Goal: Information Seeking & Learning: Learn about a topic

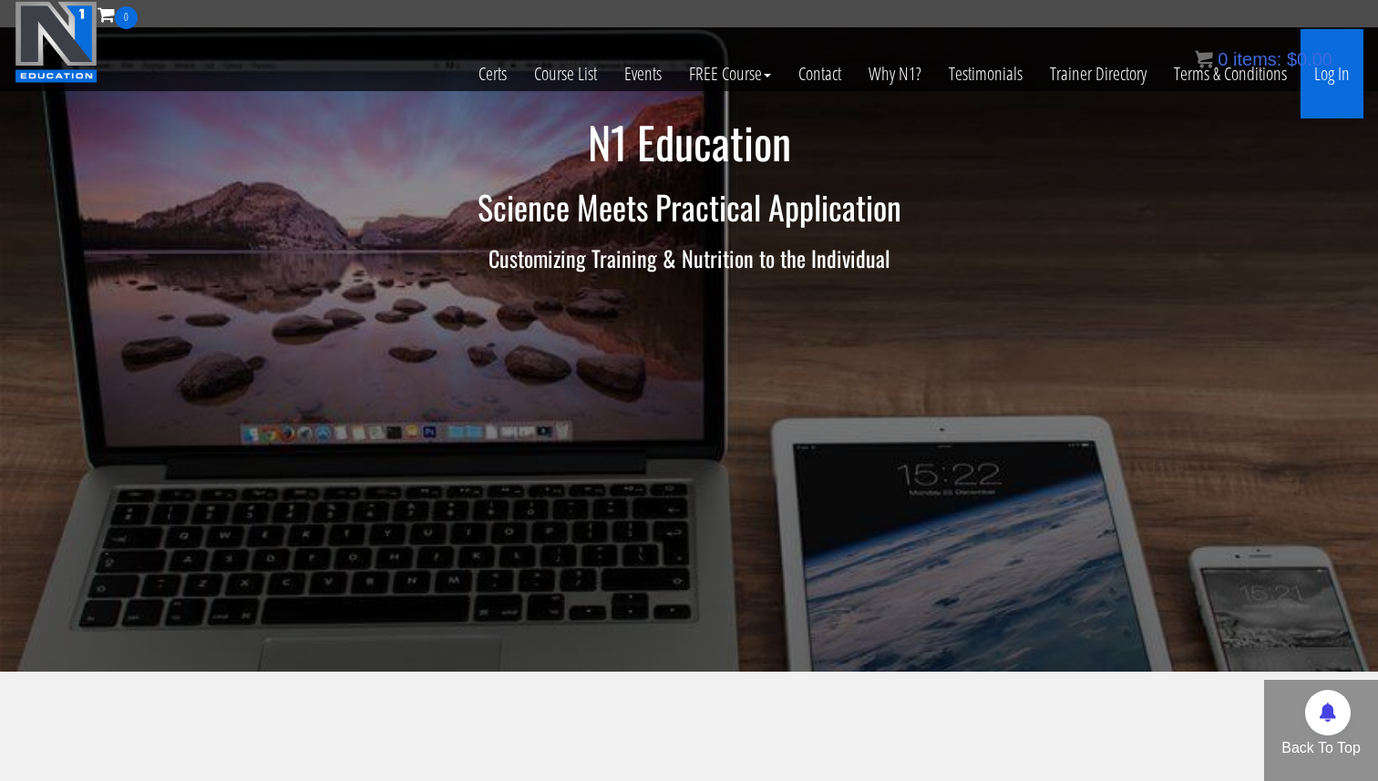
click at [1321, 78] on link "Log In" at bounding box center [1331, 73] width 63 height 89
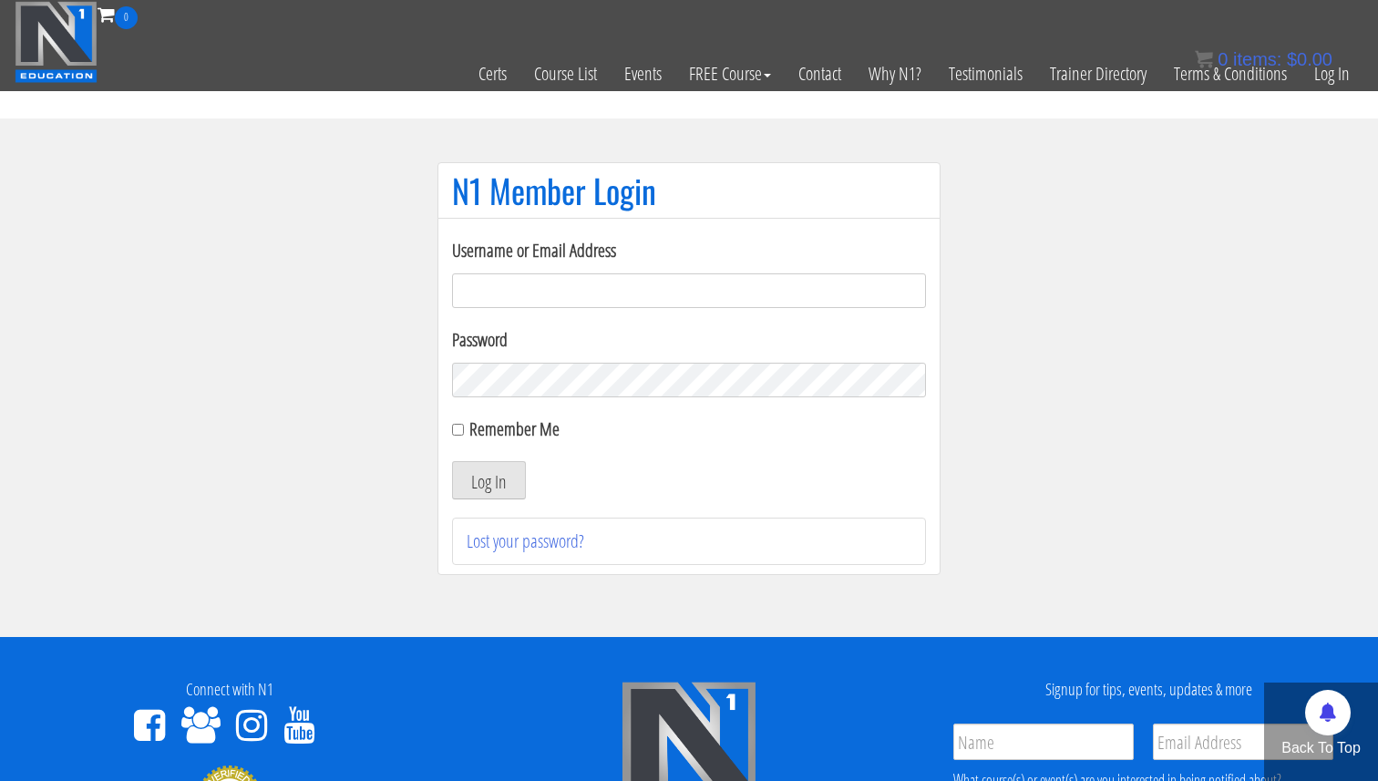
click at [658, 279] on input "Username or Email Address" at bounding box center [689, 290] width 474 height 35
type input "[EMAIL_ADDRESS][DOMAIN_NAME]"
click at [509, 469] on button "Log In" at bounding box center [489, 480] width 74 height 38
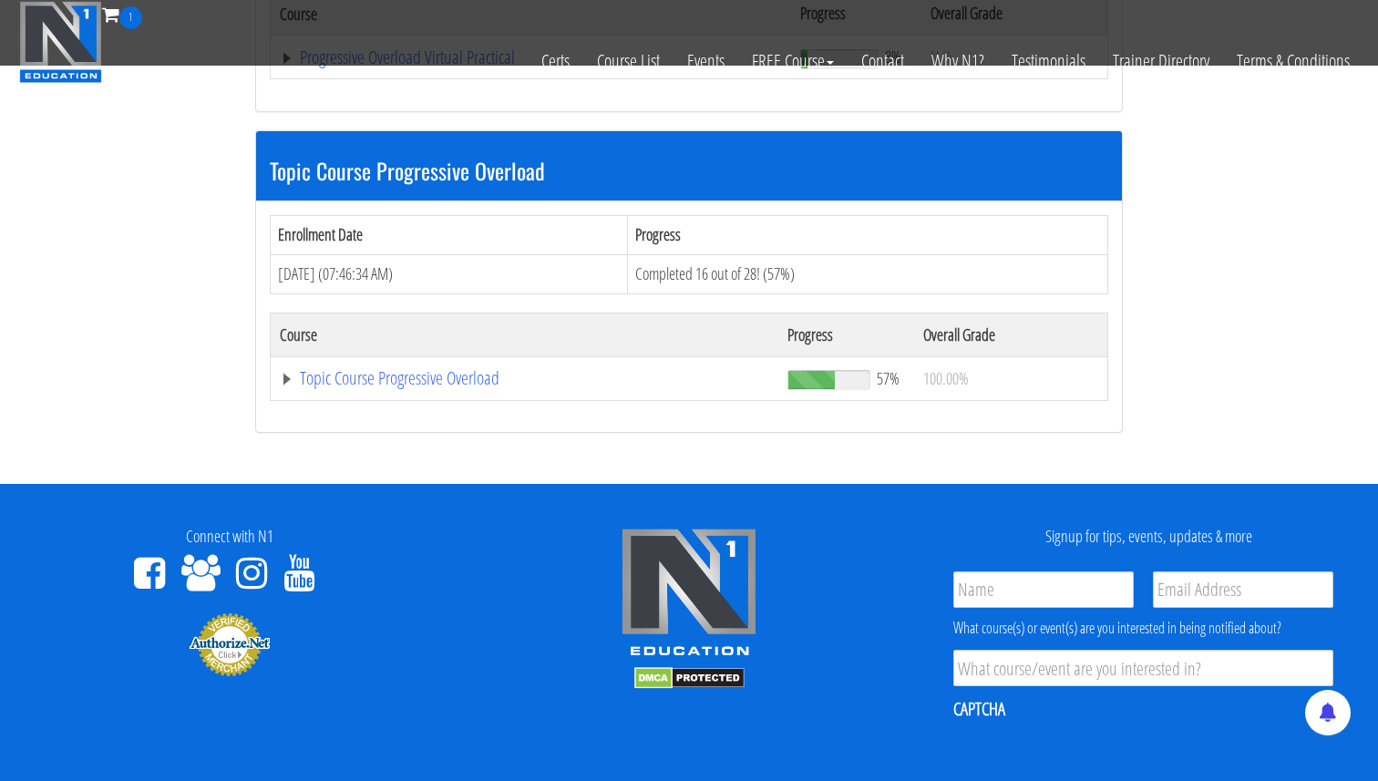
scroll to position [499, 0]
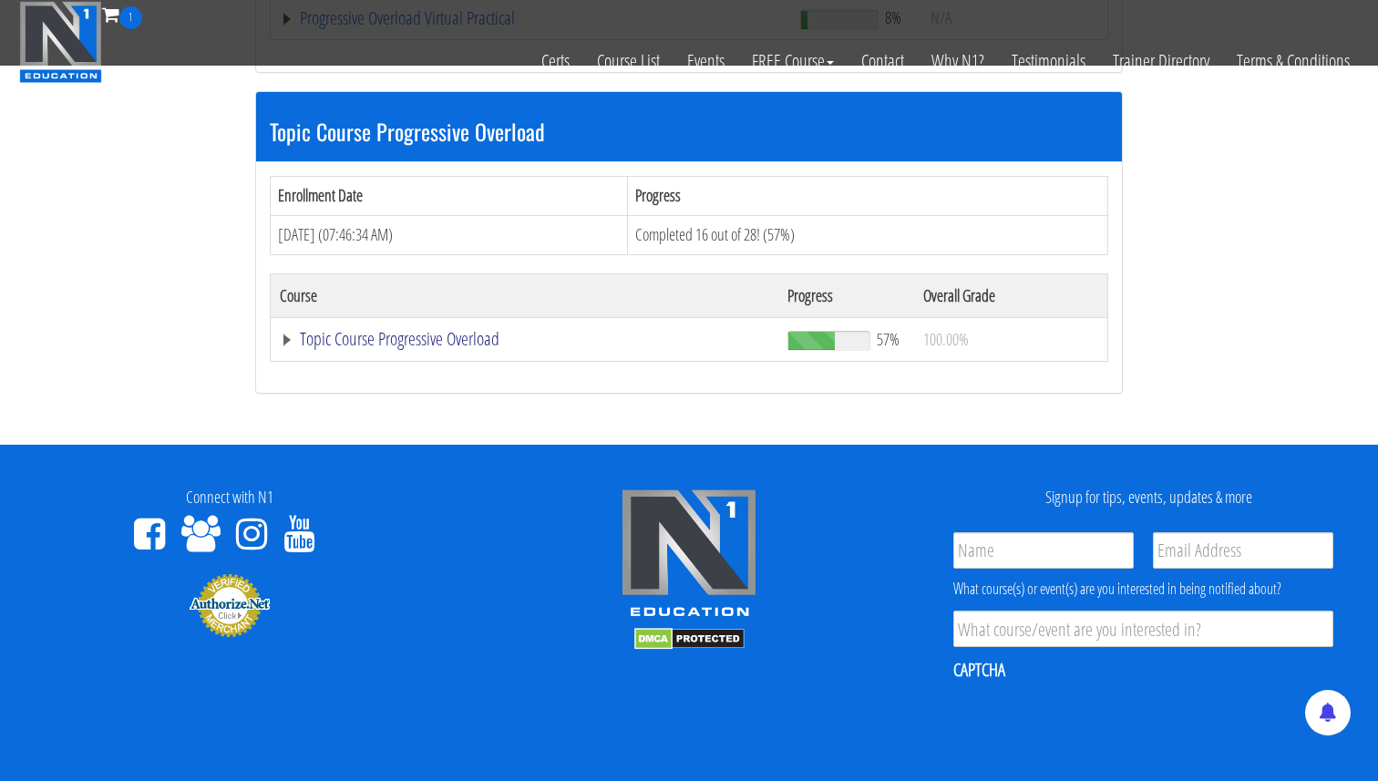
click at [288, 27] on link "Topic Course Progressive Overload" at bounding box center [531, 18] width 502 height 18
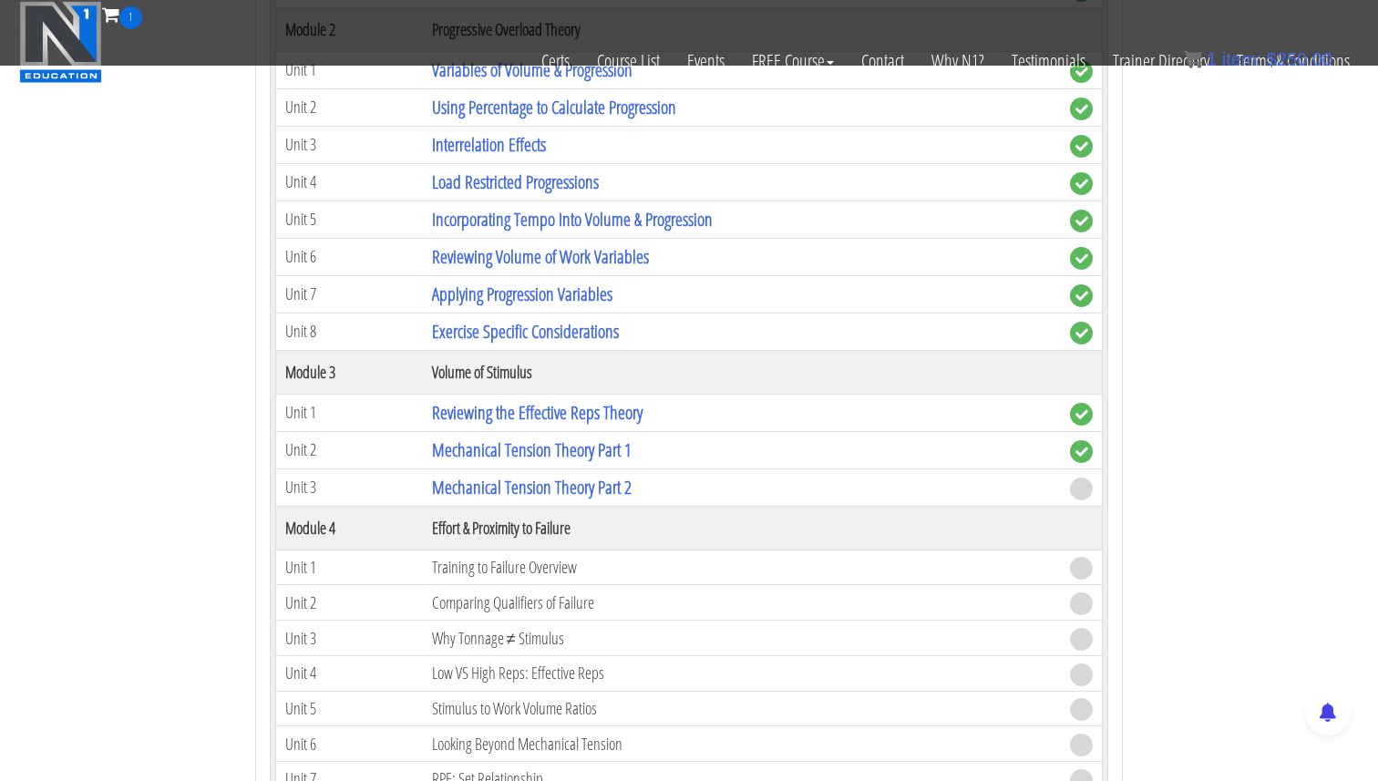
scroll to position [1129, 0]
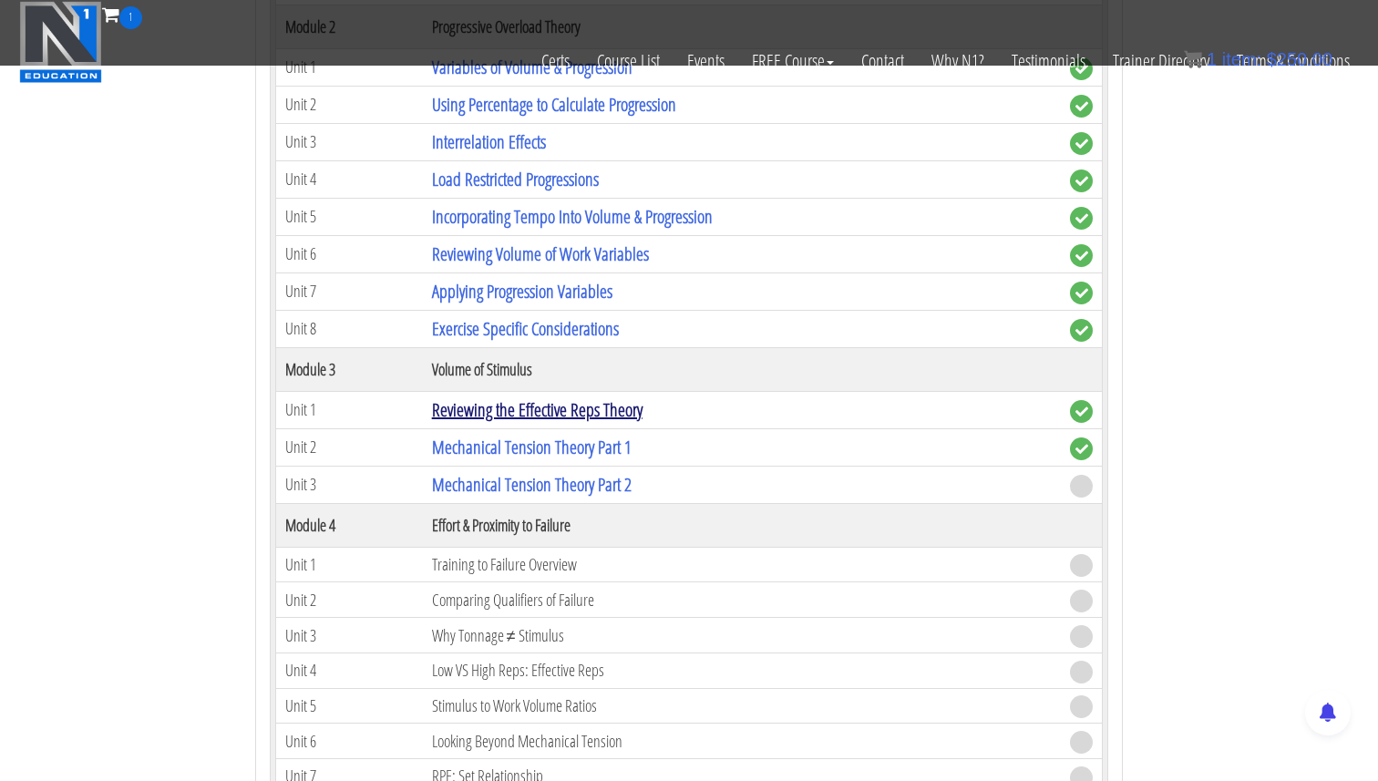
click at [501, 415] on link "Reviewing the Effective Reps Theory" at bounding box center [537, 409] width 210 height 25
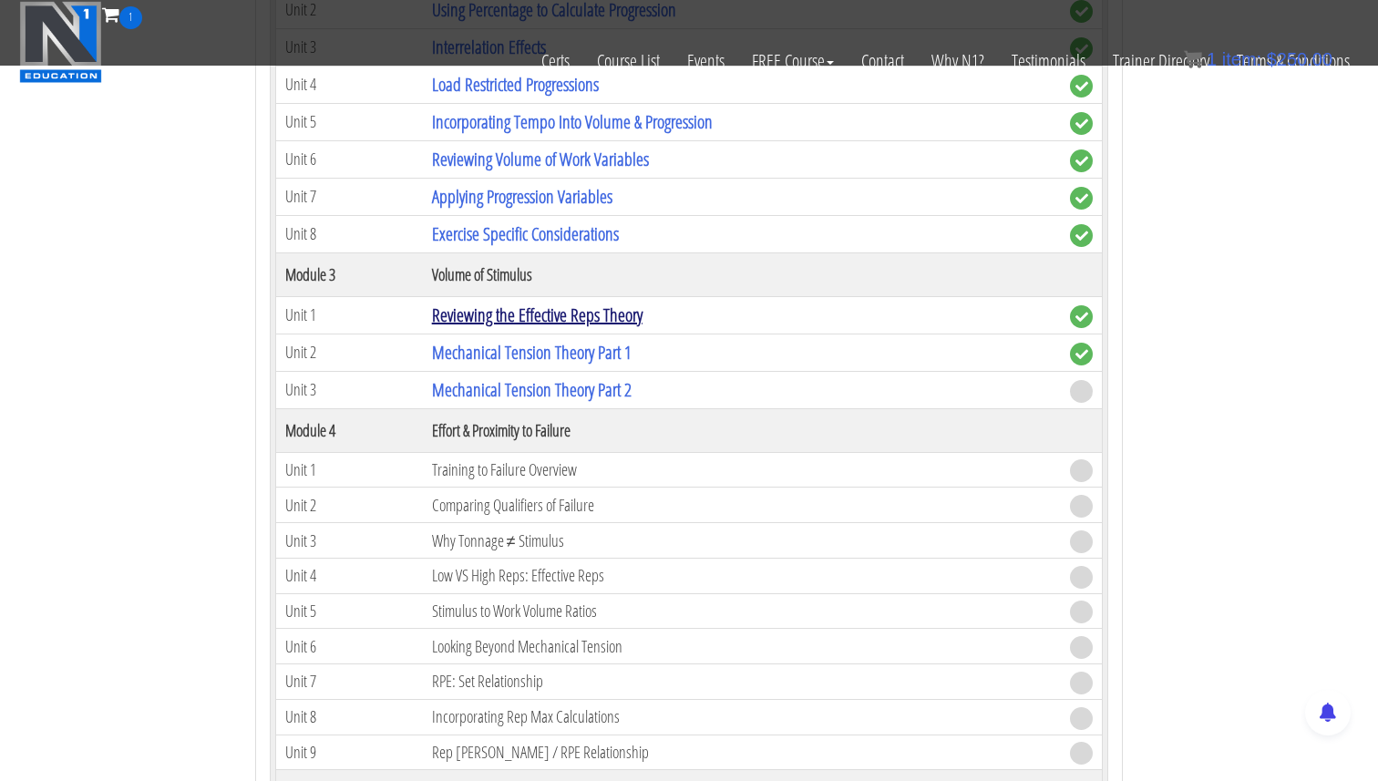
scroll to position [1178, 0]
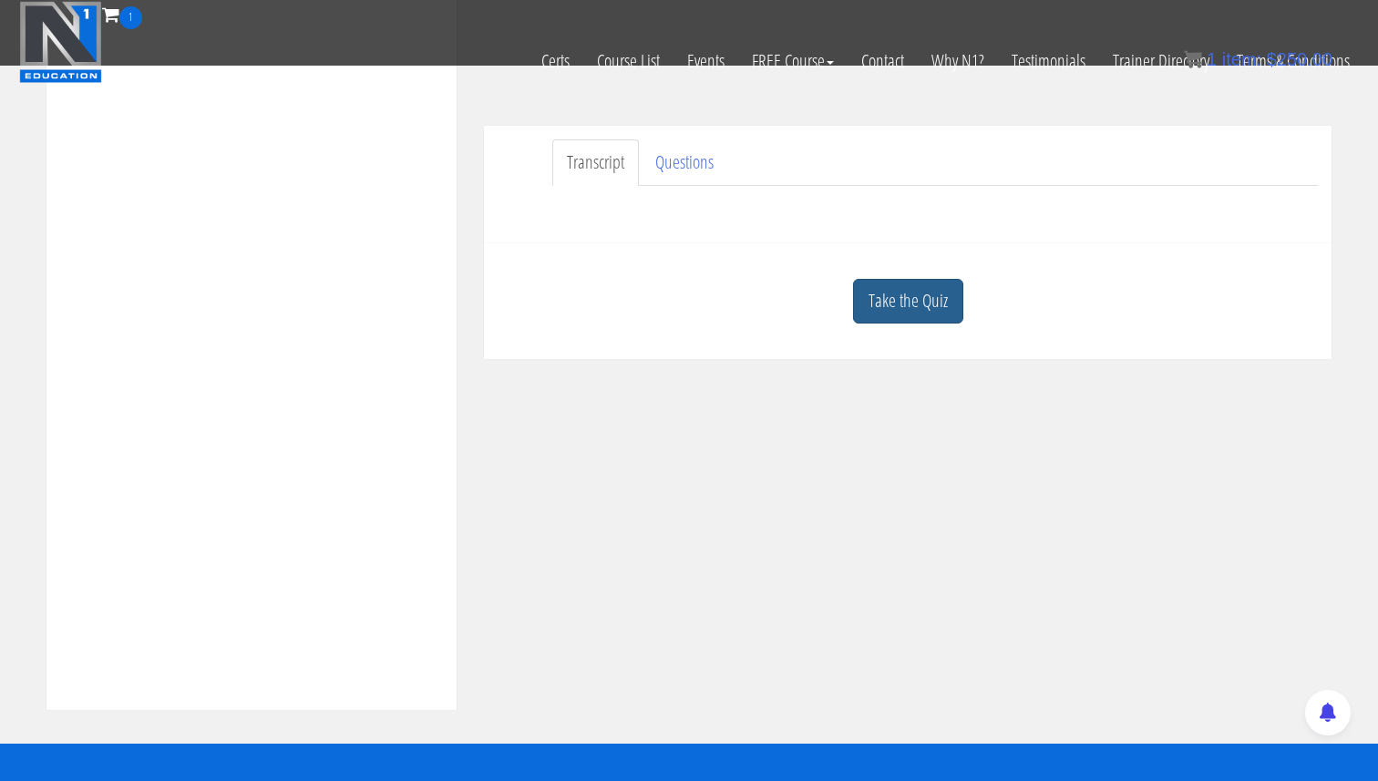
click at [928, 316] on link "Take the Quiz" at bounding box center [908, 301] width 110 height 45
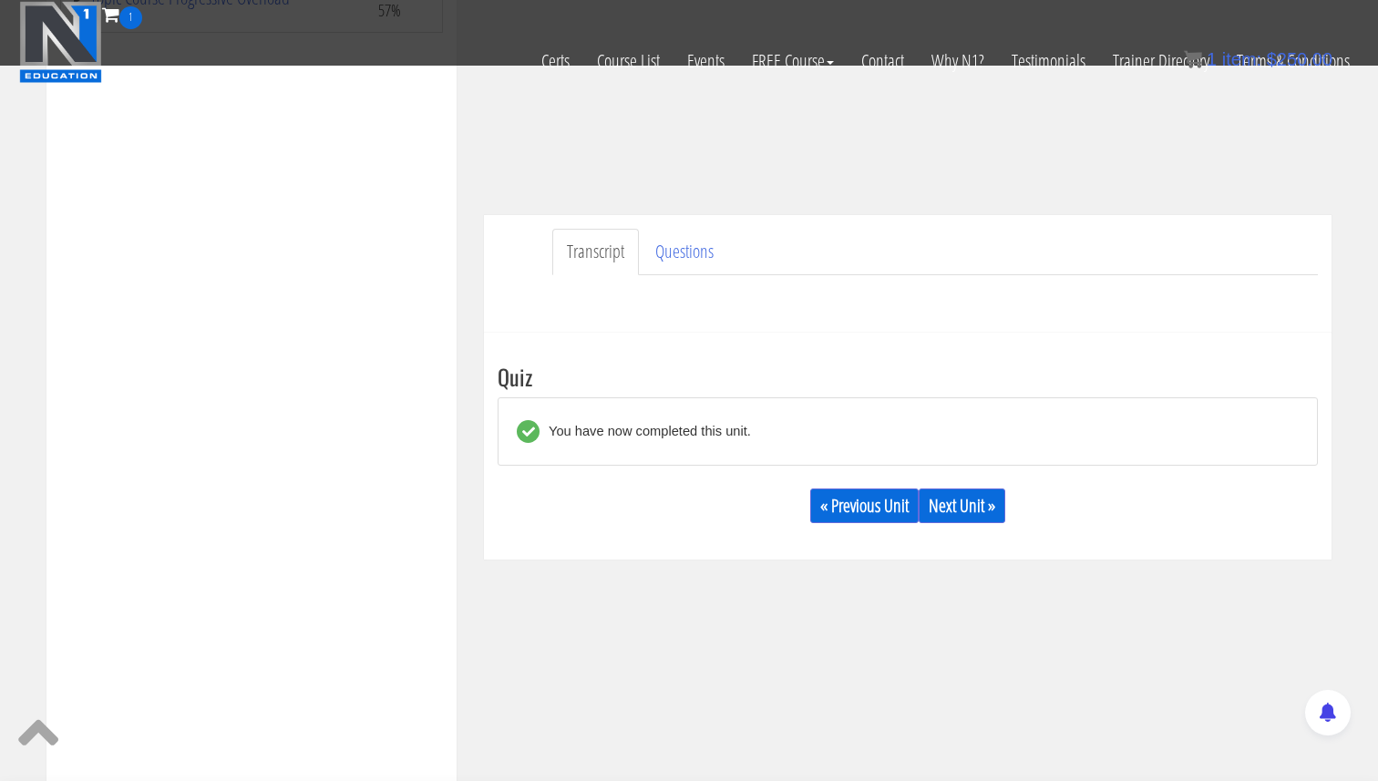
scroll to position [366, 0]
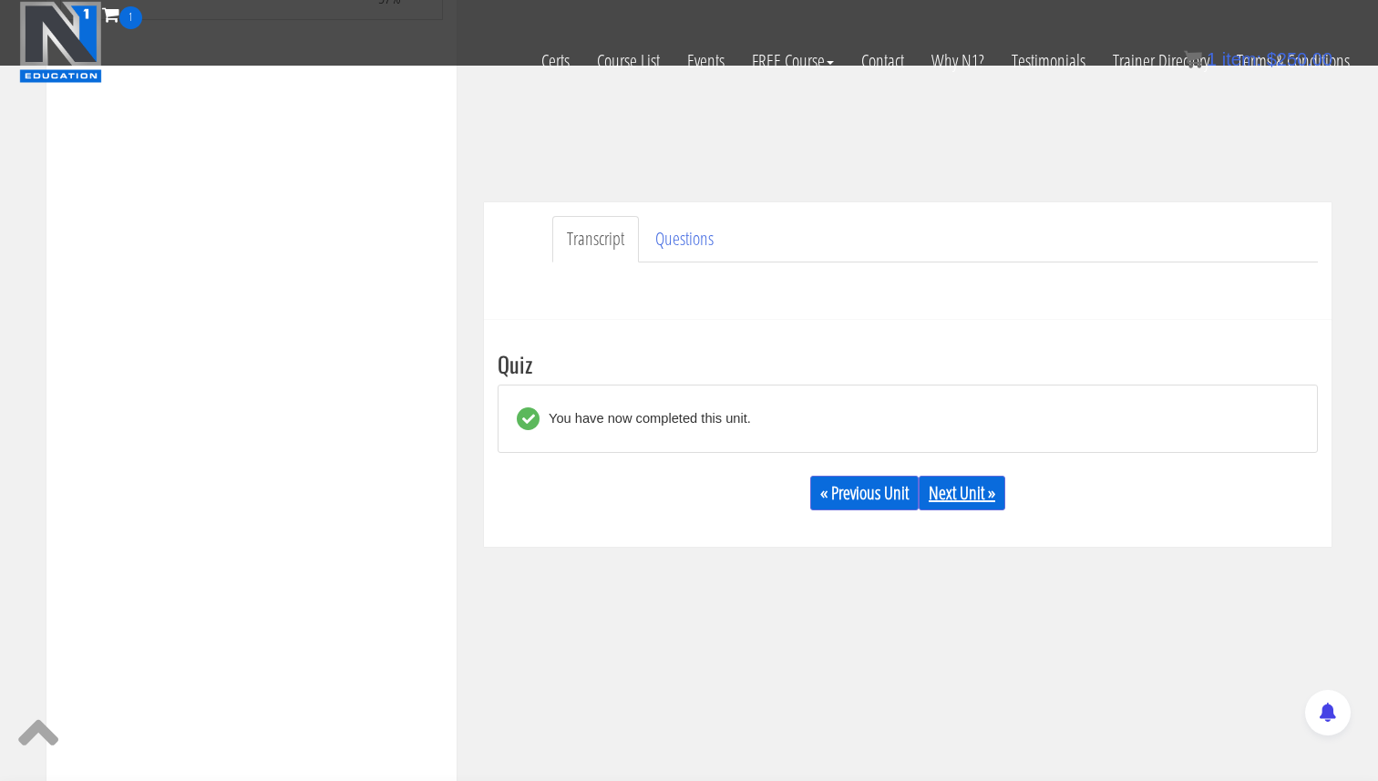
click at [972, 503] on link "Next Unit »" at bounding box center [961, 493] width 87 height 35
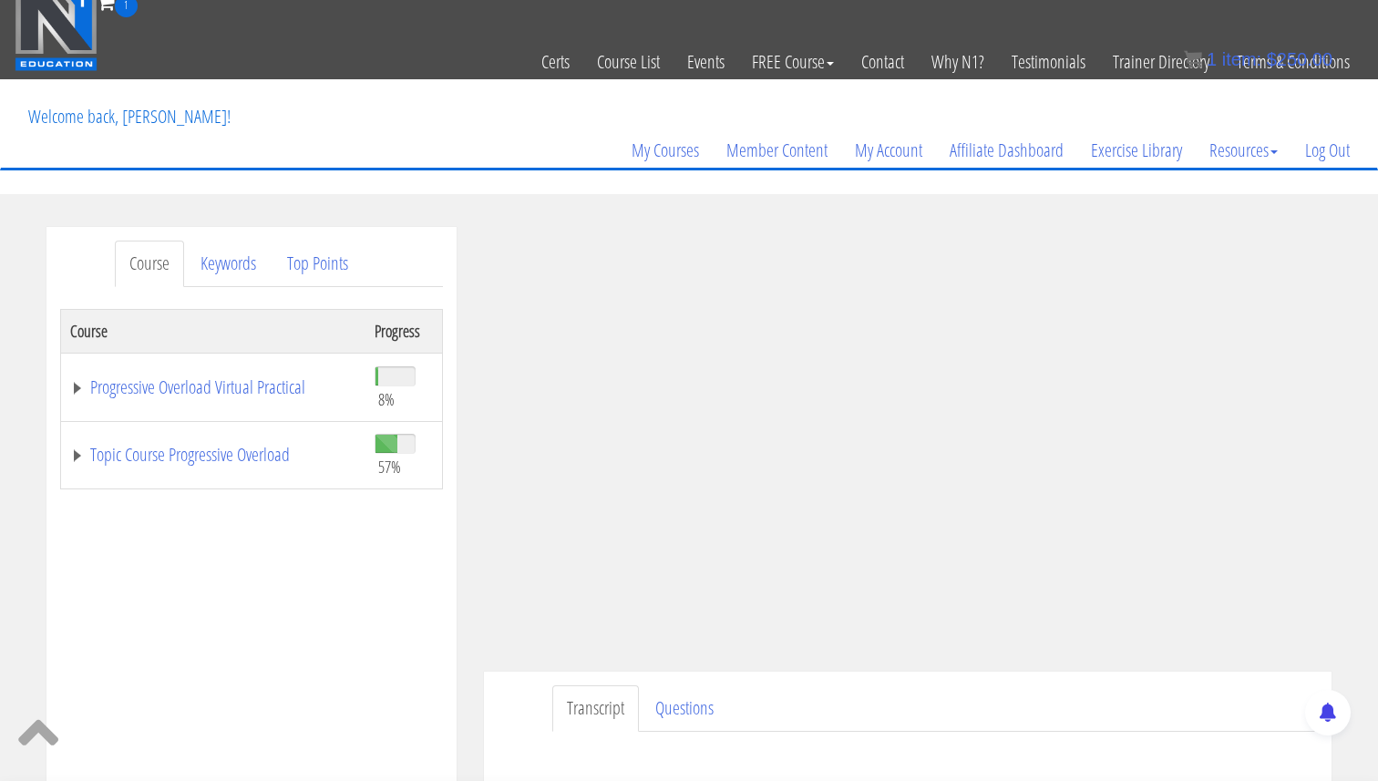
scroll to position [96, 0]
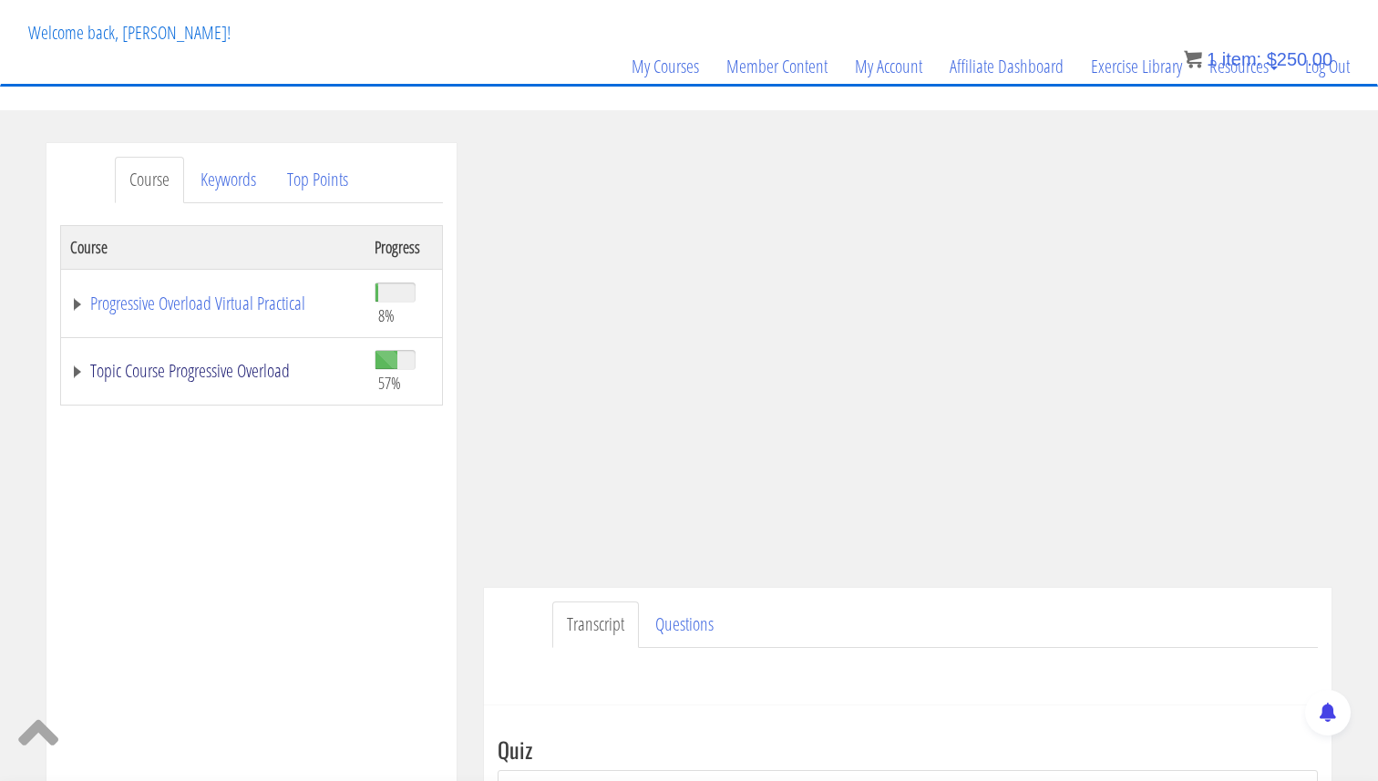
click at [81, 371] on link "Topic Course Progressive Overload" at bounding box center [213, 371] width 286 height 18
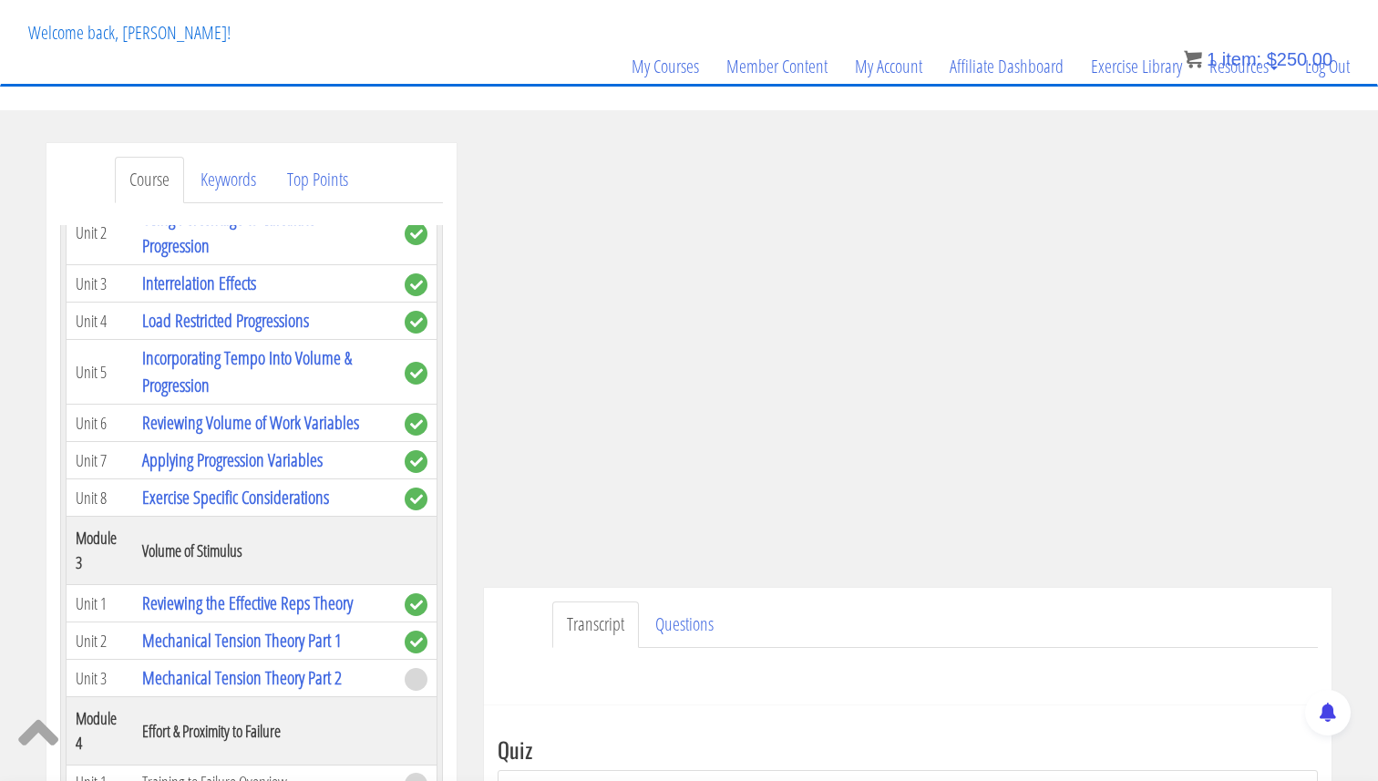
scroll to position [797, 0]
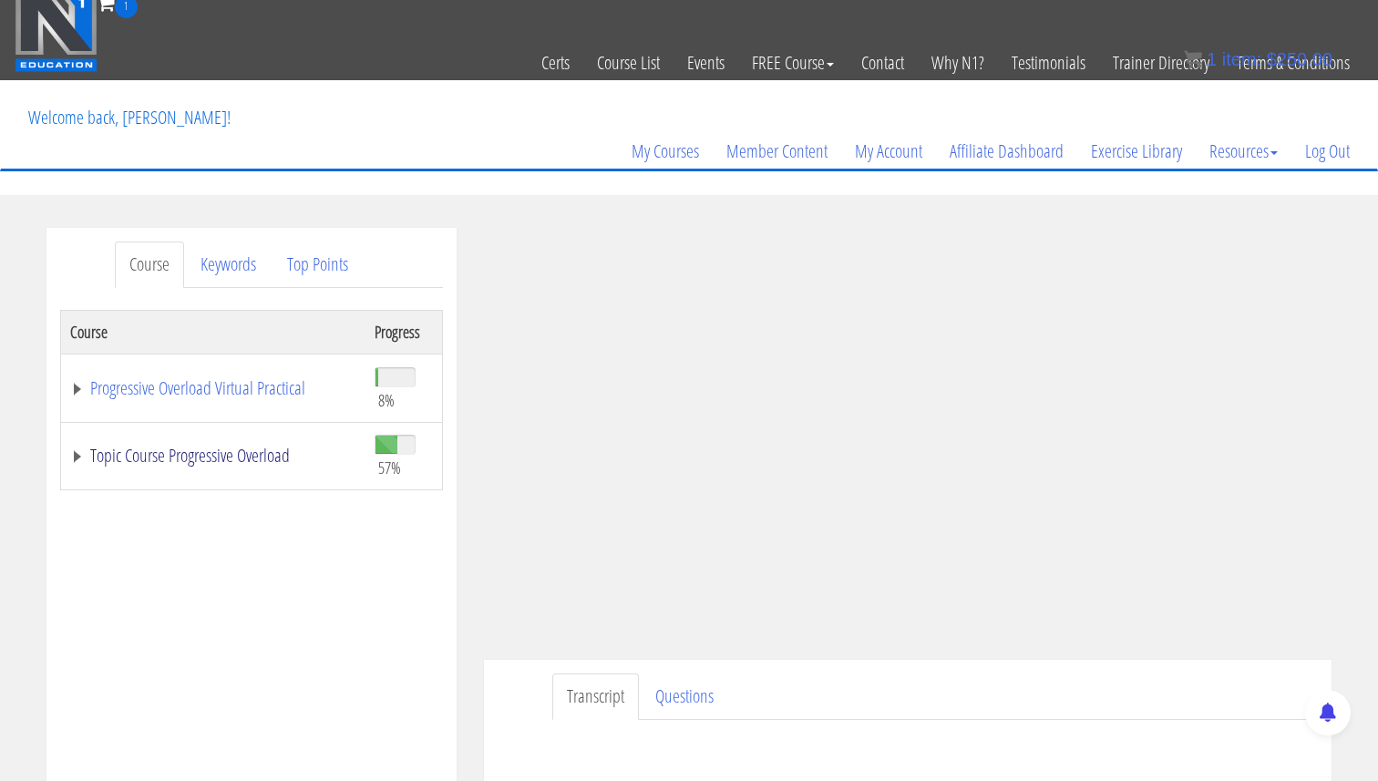
click at [84, 459] on link "Topic Course Progressive Overload" at bounding box center [213, 455] width 286 height 18
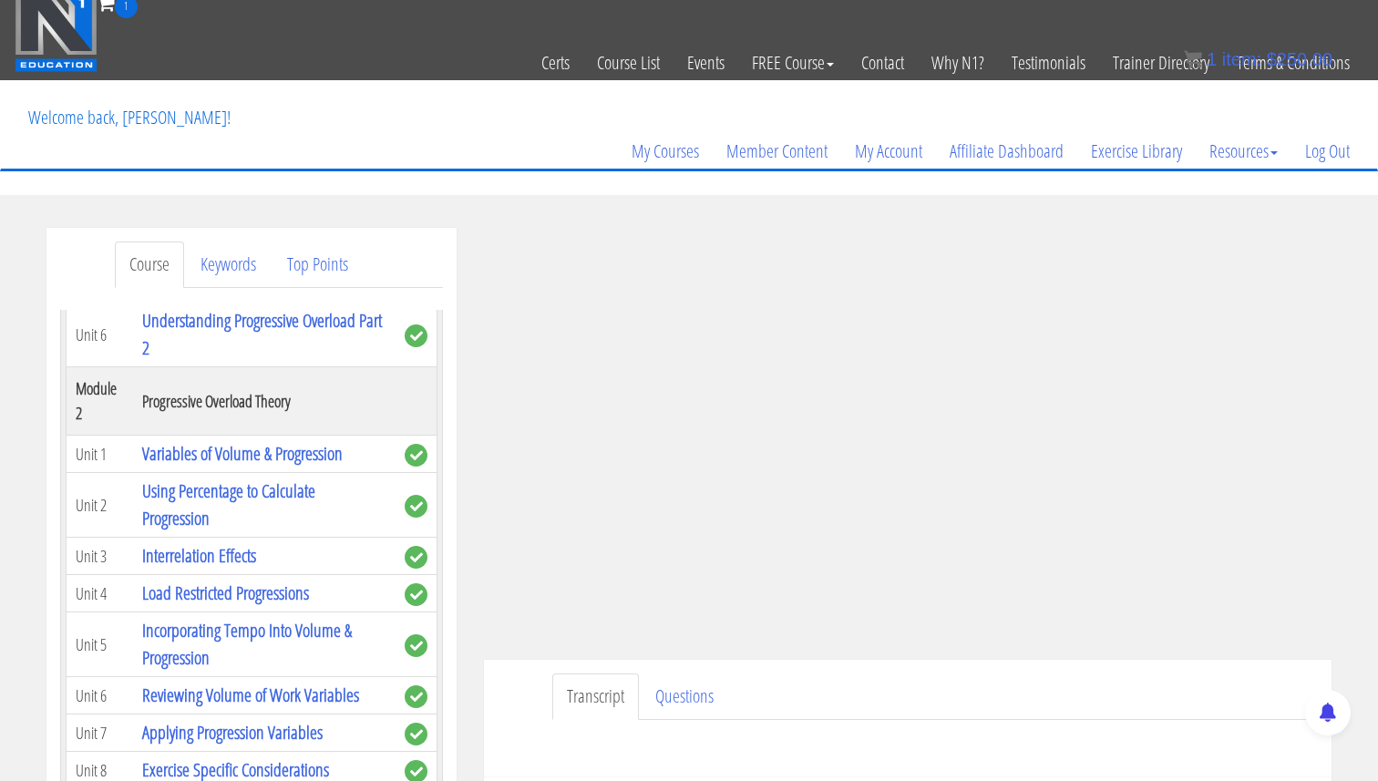
scroll to position [532, 0]
